Goal: Find specific page/section: Find specific page/section

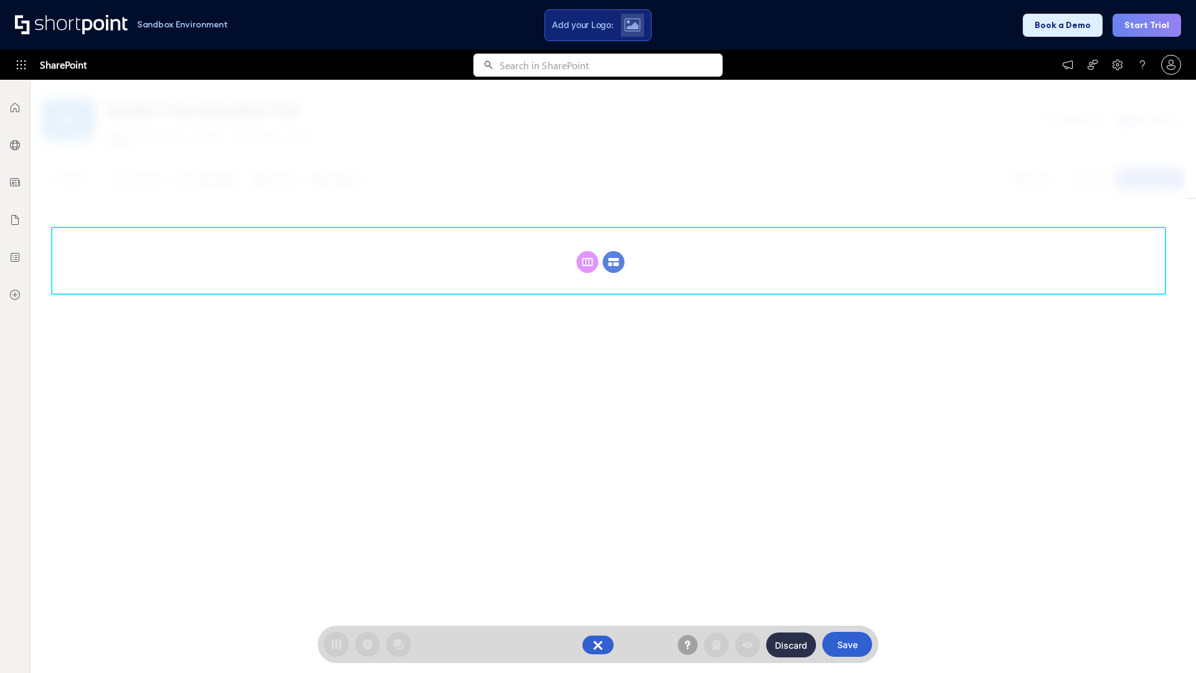
scroll to position [171, 0]
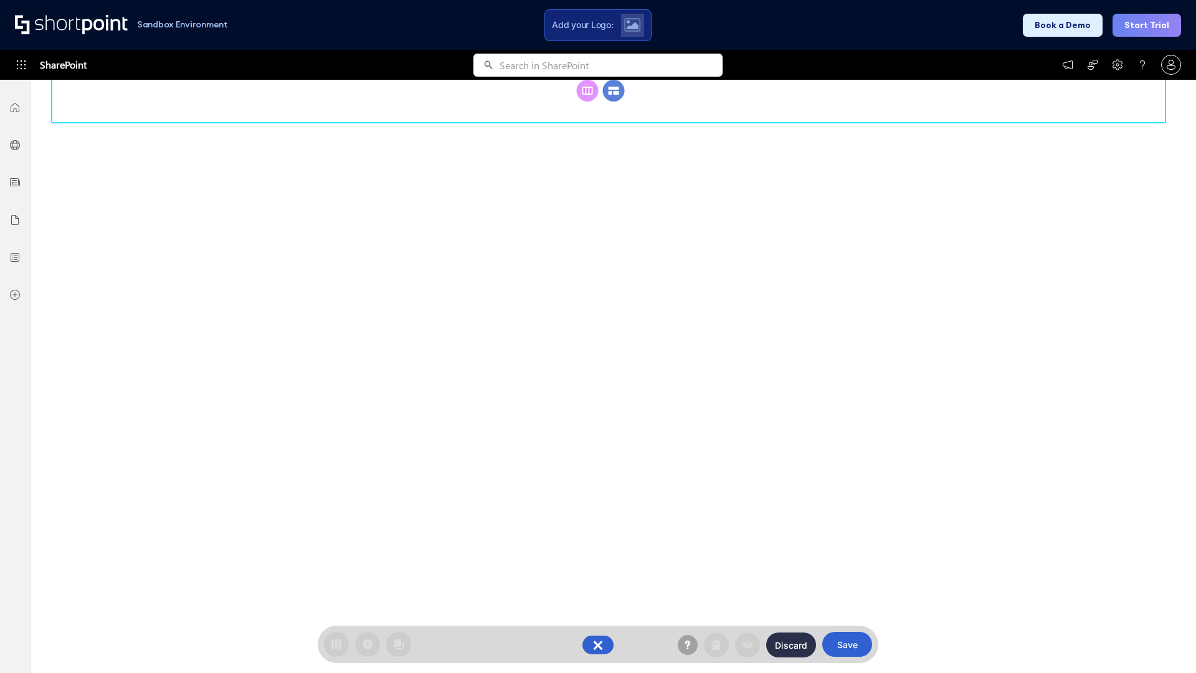
click at [614, 102] on circle at bounding box center [614, 91] width 22 height 22
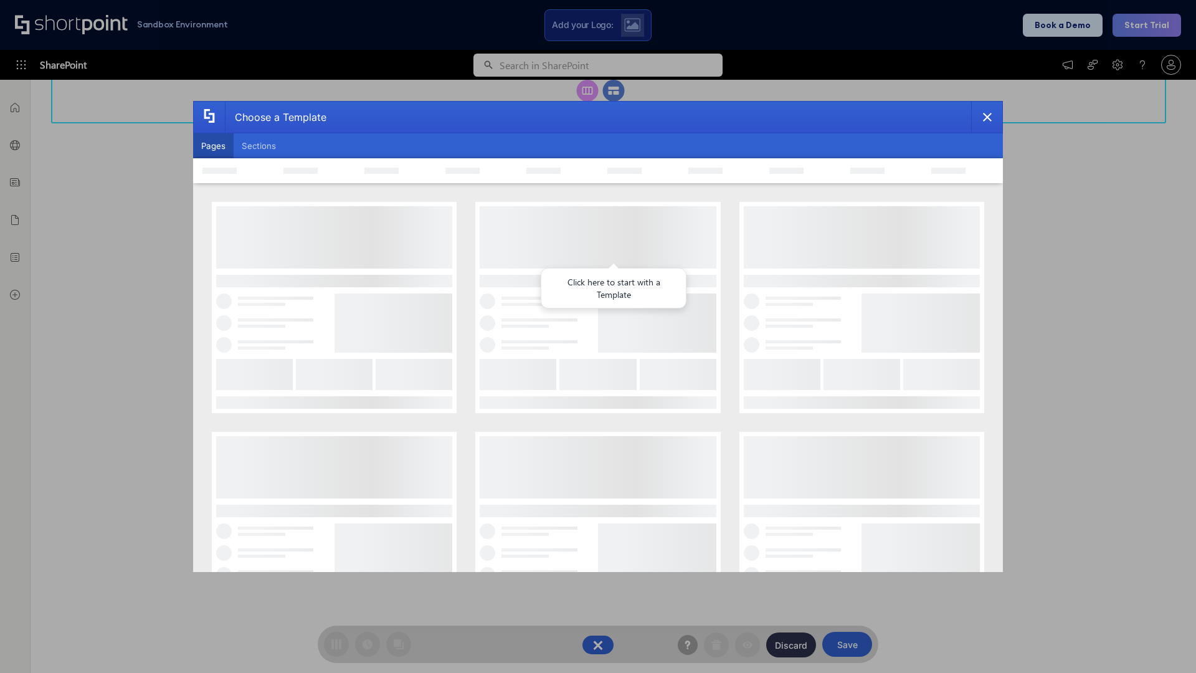
scroll to position [0, 0]
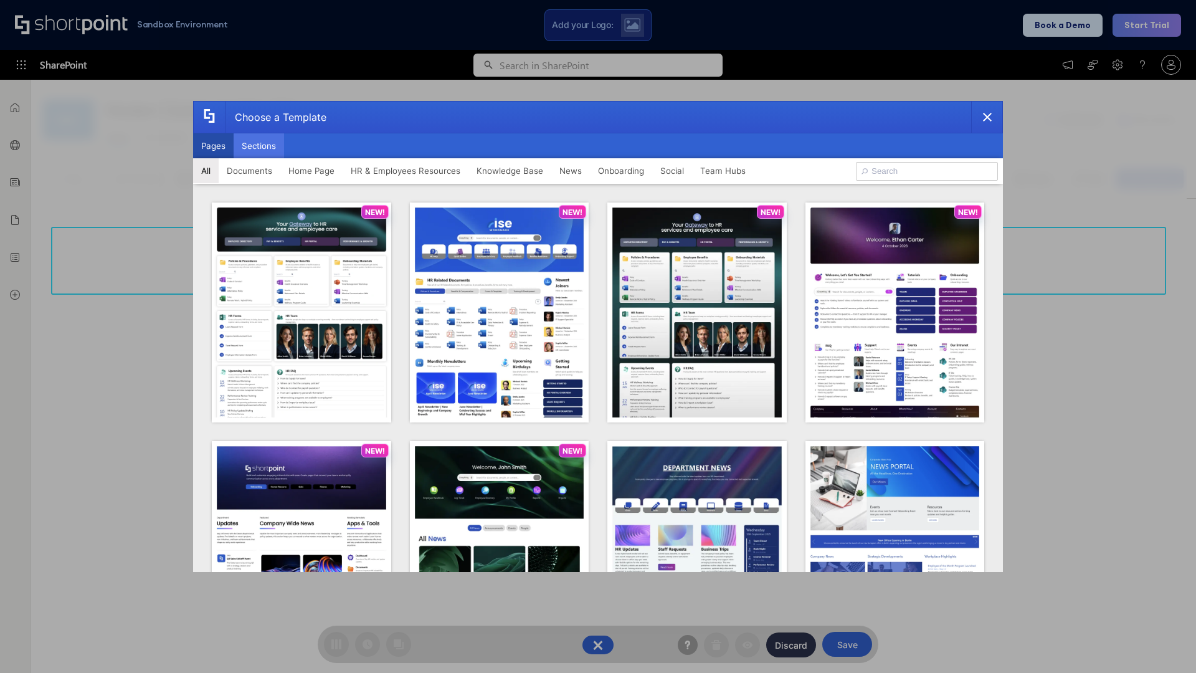
click at [259, 146] on button "Sections" at bounding box center [259, 145] width 50 height 25
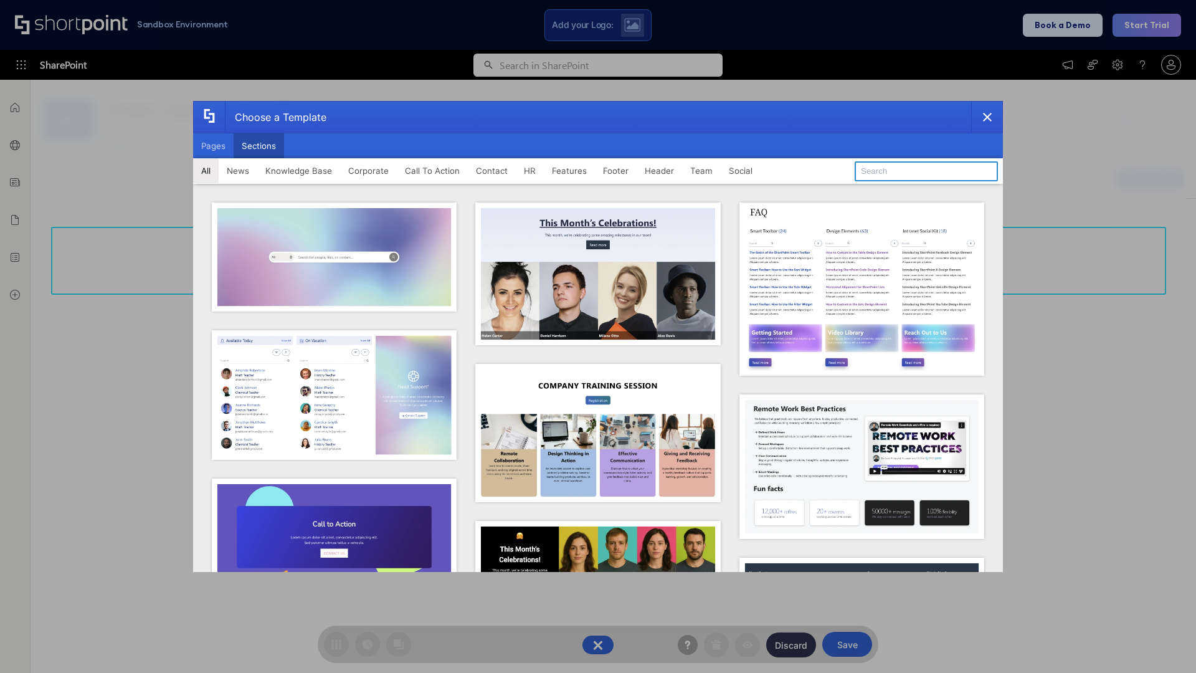
type input "Features Kit 2"
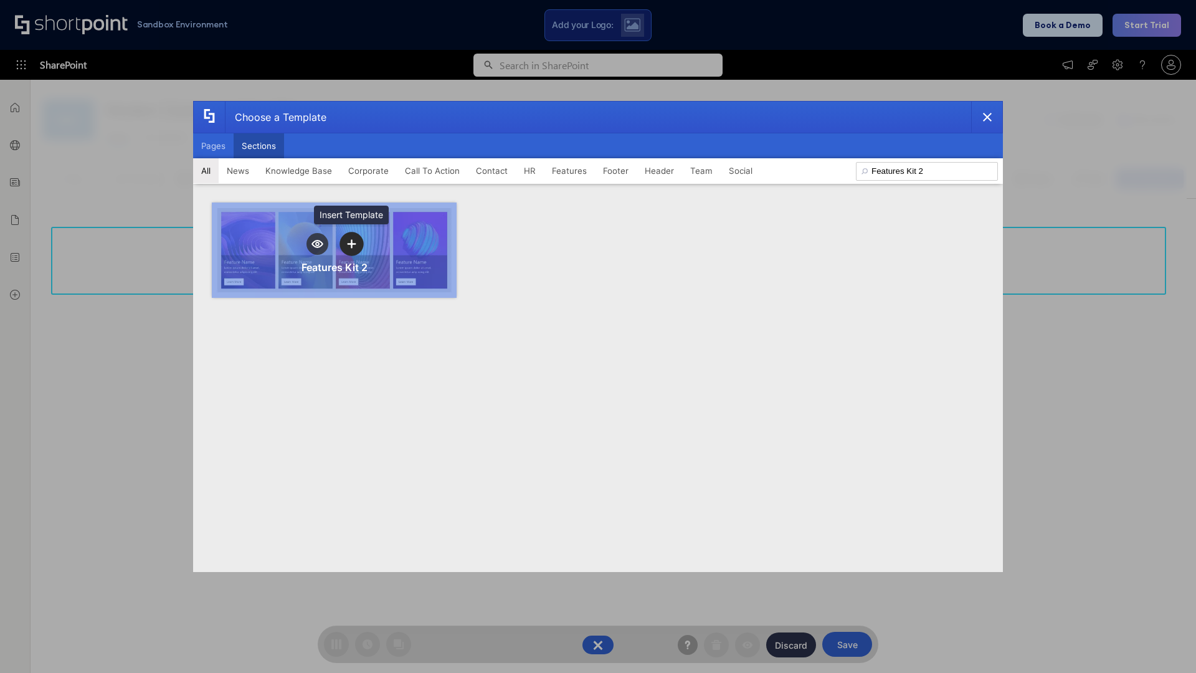
click at [351, 244] on icon "template selector" at bounding box center [351, 243] width 9 height 9
